Goal: Task Accomplishment & Management: Manage account settings

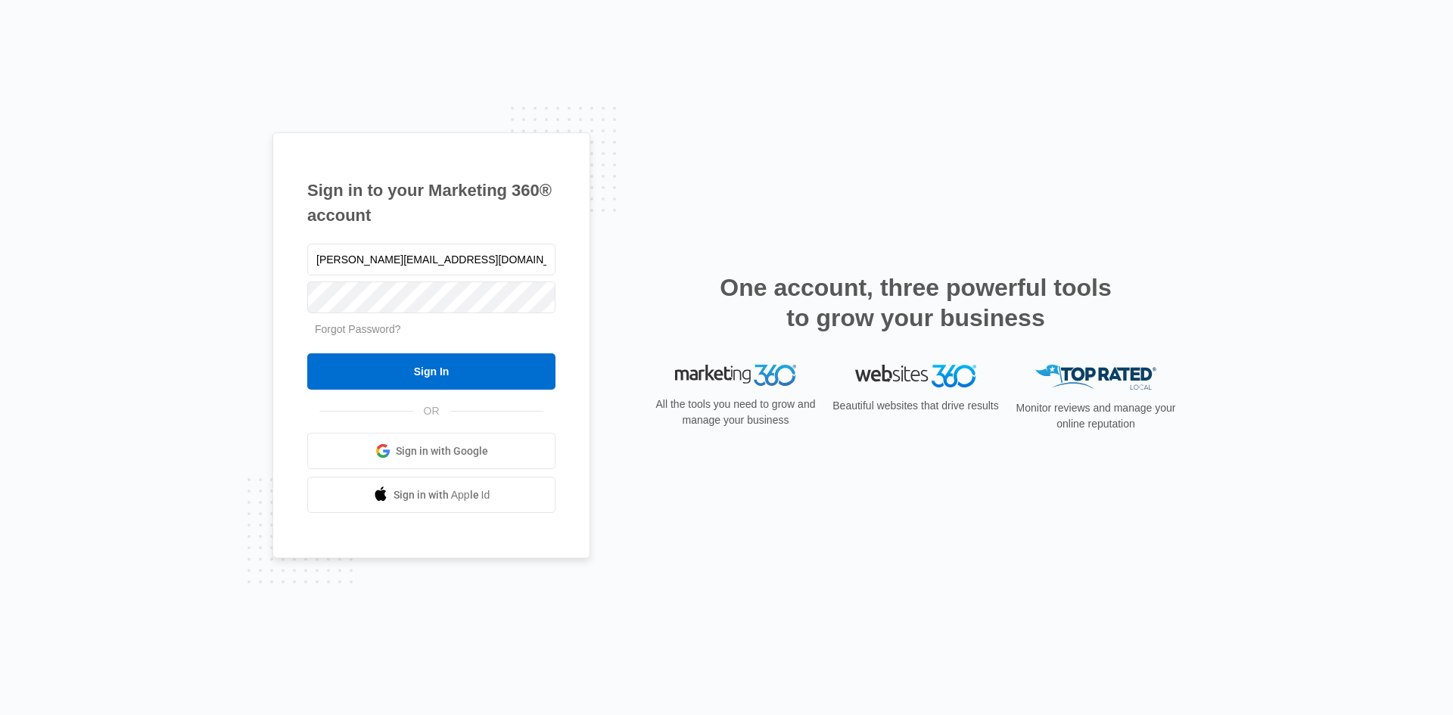
type input "[PERSON_NAME][EMAIL_ADDRESS][DOMAIN_NAME]"
click at [307, 354] on input "Sign In" at bounding box center [431, 372] width 248 height 36
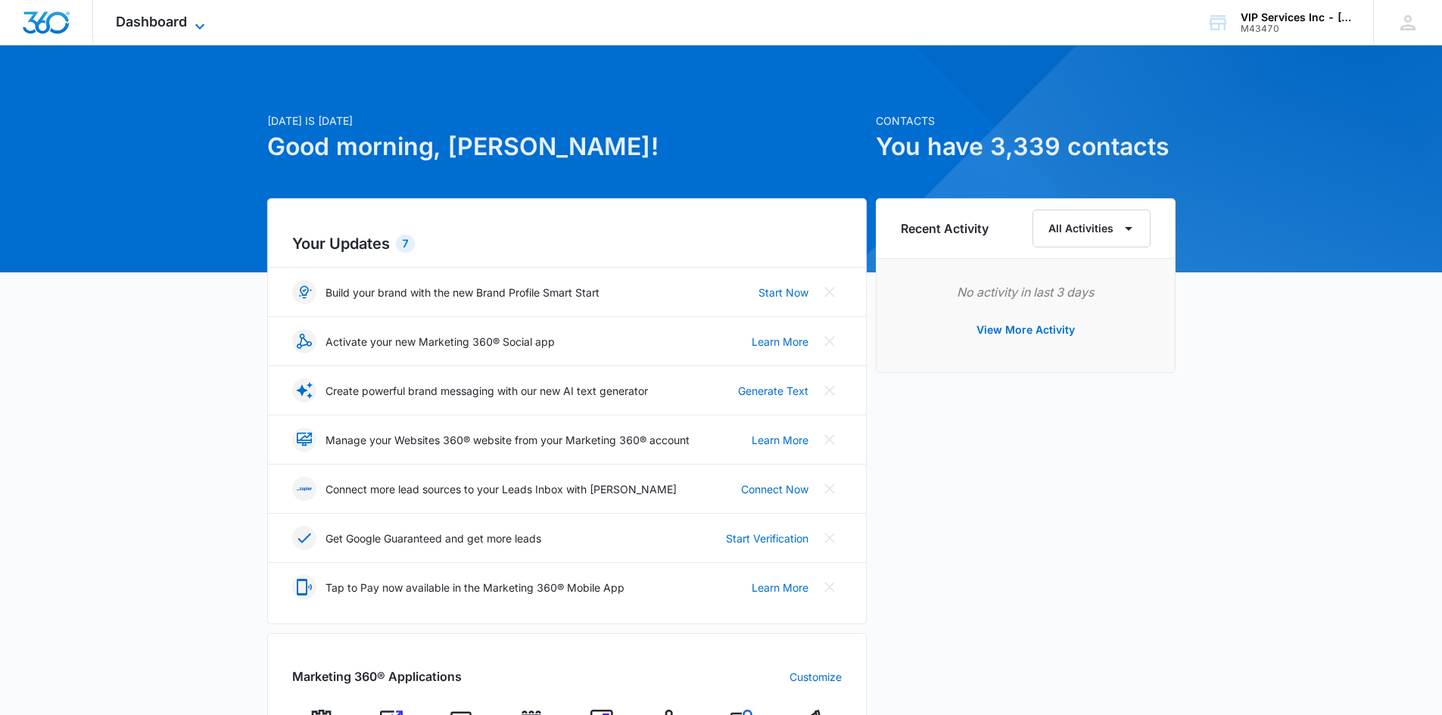
click at [198, 23] on icon at bounding box center [200, 26] width 18 height 18
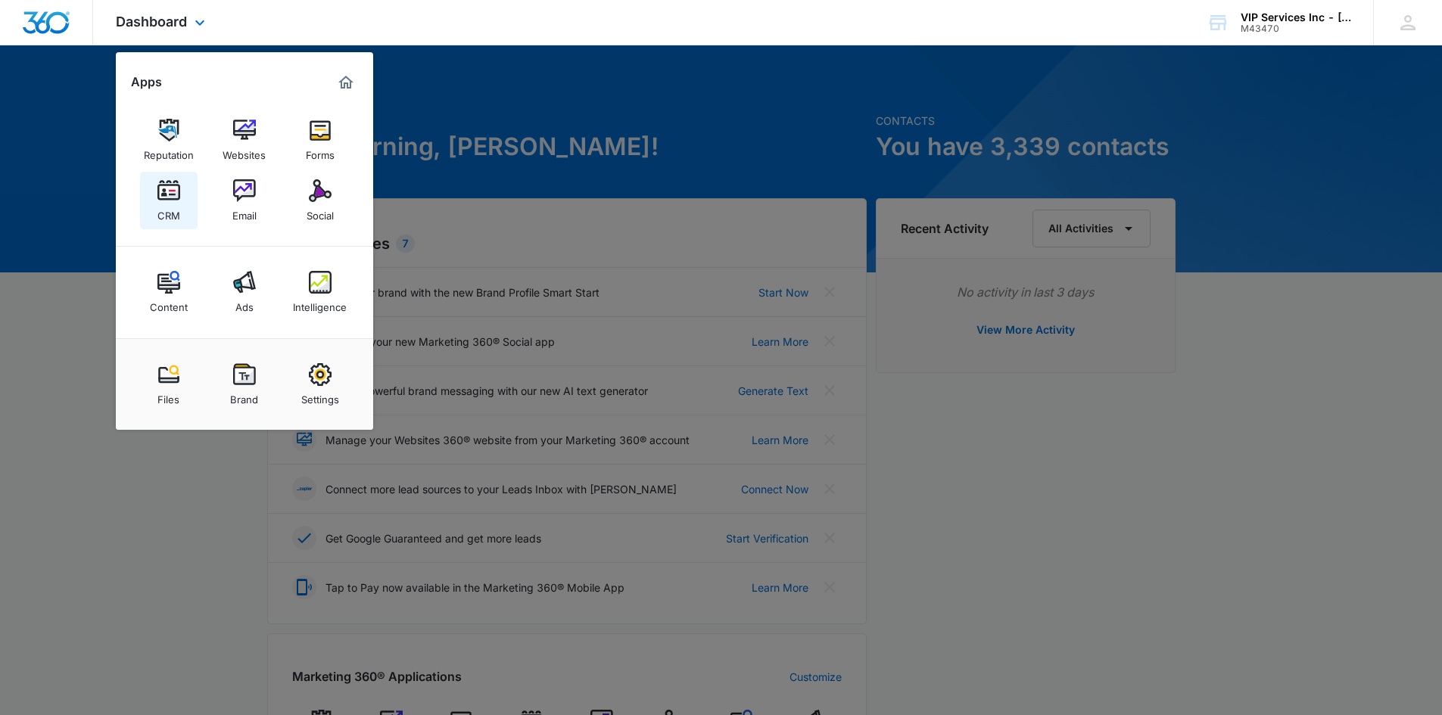
click at [177, 205] on div "CRM" at bounding box center [168, 212] width 23 height 20
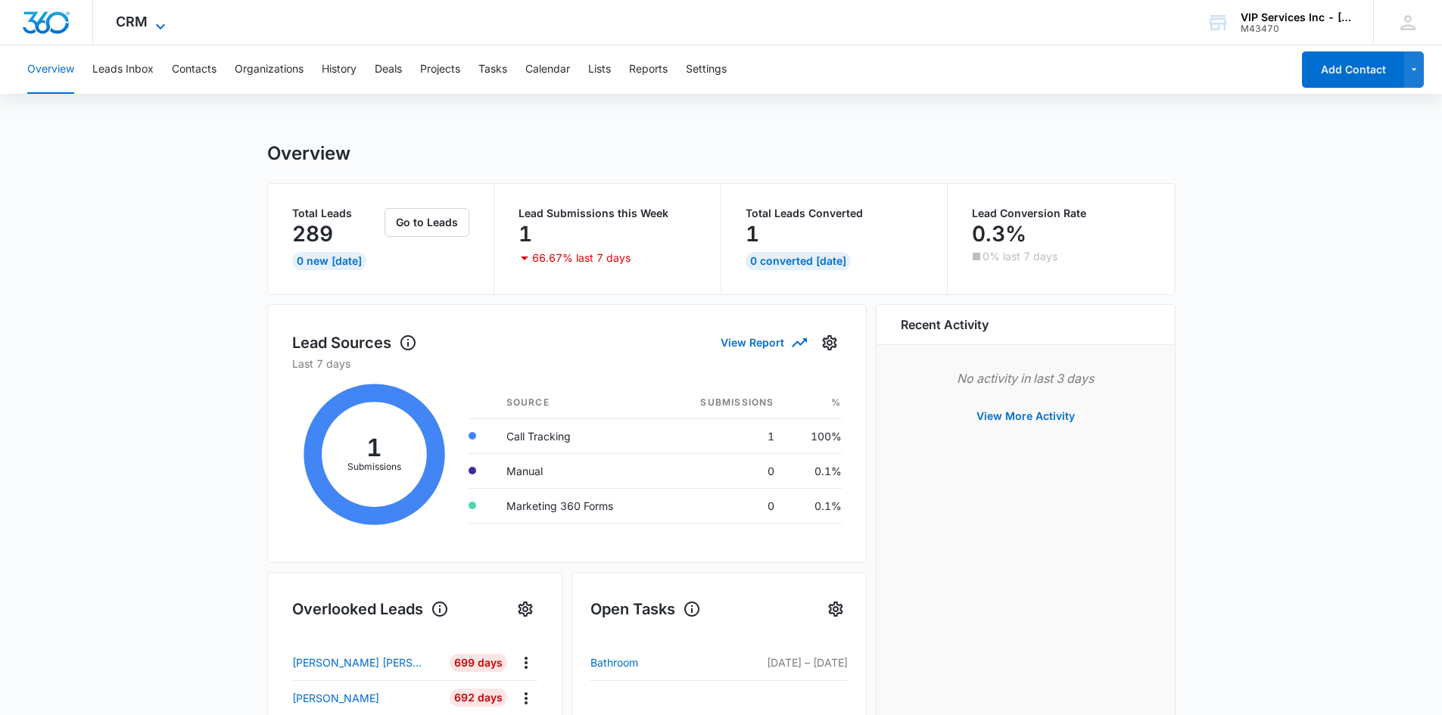
click at [160, 26] on icon at bounding box center [160, 26] width 18 height 18
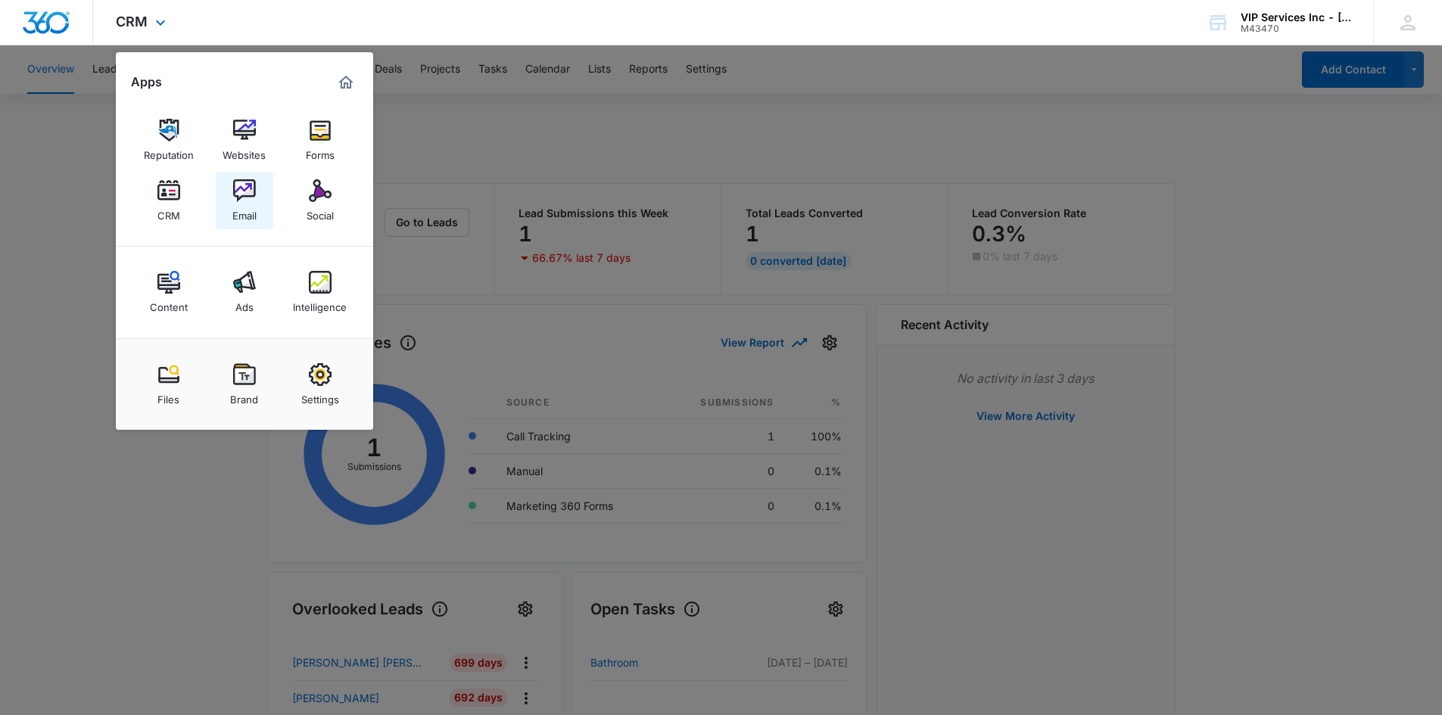
click at [241, 192] on img at bounding box center [244, 190] width 23 height 23
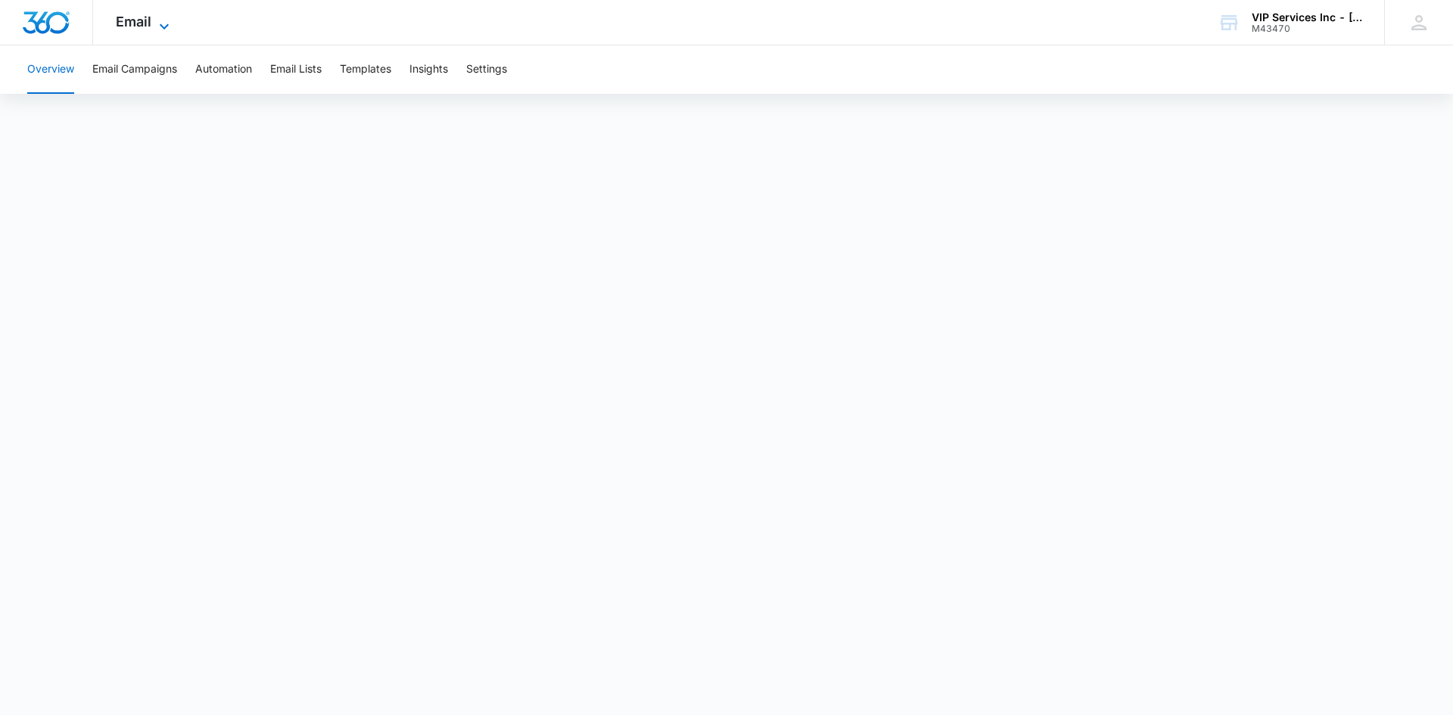
click at [168, 16] on div "Email Apps Reputation Websites Forms CRM Email Social Content Ads Intelligence …" at bounding box center [144, 22] width 103 height 45
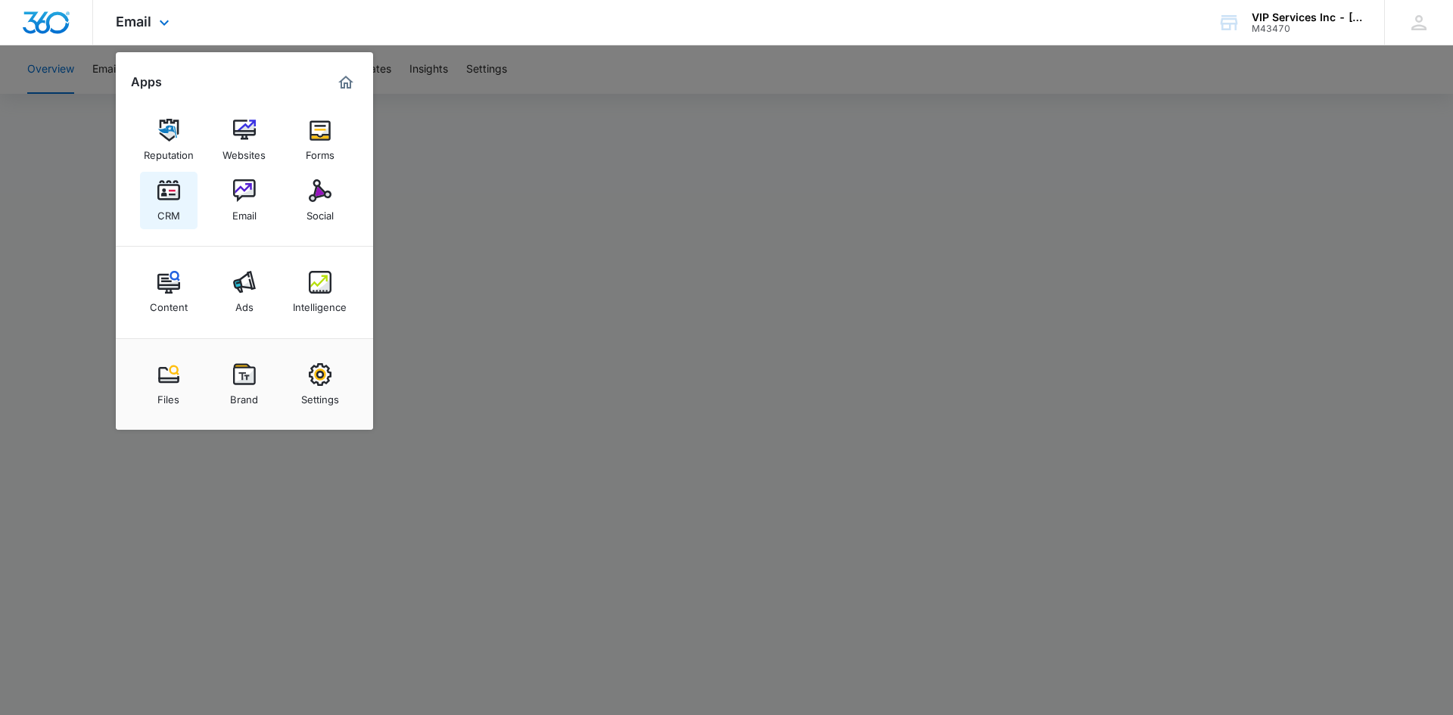
click at [169, 190] on img at bounding box center [168, 190] width 23 height 23
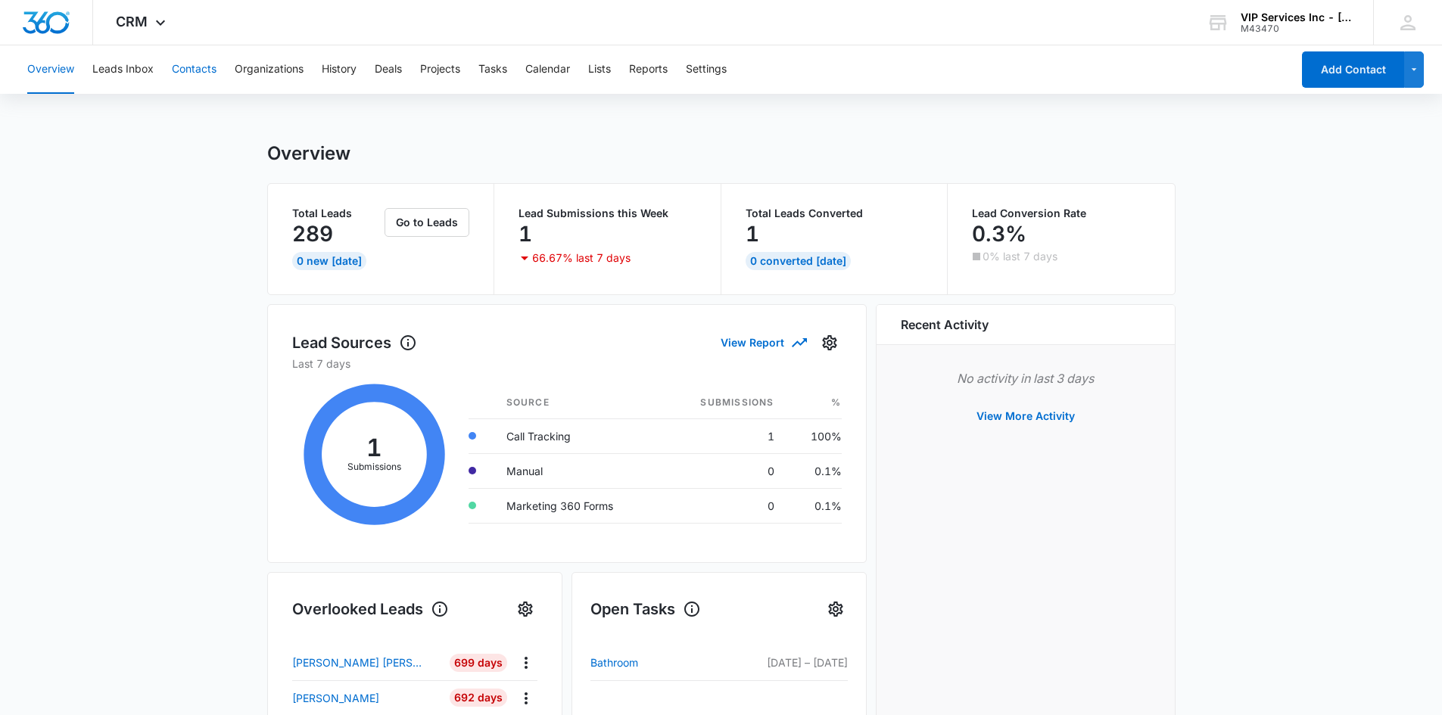
click at [204, 62] on button "Contacts" at bounding box center [194, 69] width 45 height 48
